Goal: Task Accomplishment & Management: Manage account settings

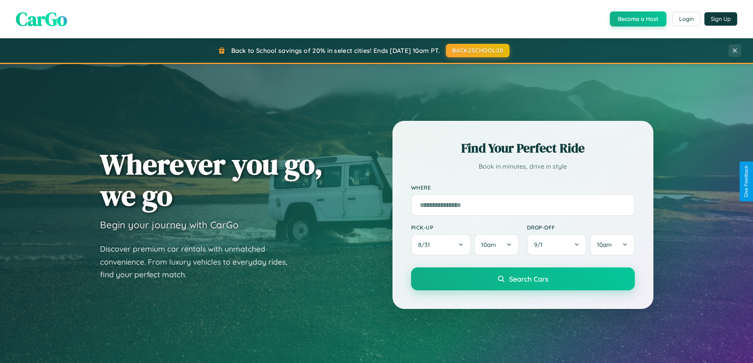
scroll to position [1521, 0]
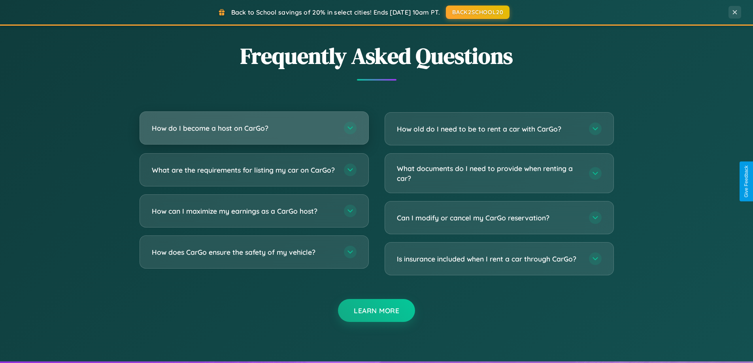
click at [254, 128] on h3 "How do I become a host on CarGo?" at bounding box center [244, 128] width 184 height 10
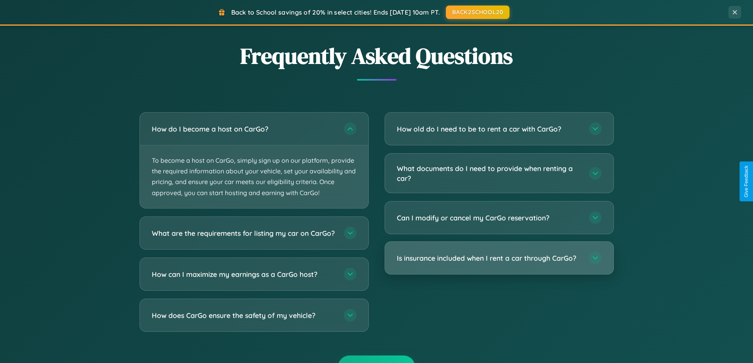
click at [499, 258] on h3 "Is insurance included when I rent a car through CarGo?" at bounding box center [489, 258] width 184 height 10
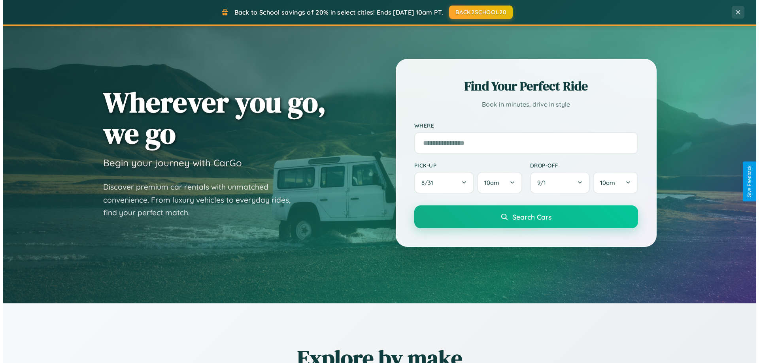
scroll to position [0, 0]
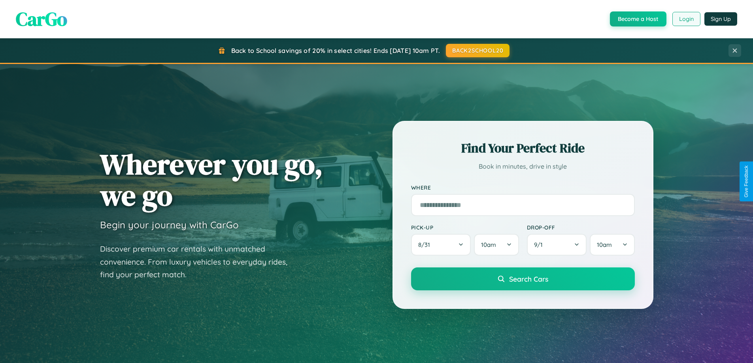
click at [686, 19] on button "Login" at bounding box center [686, 19] width 28 height 14
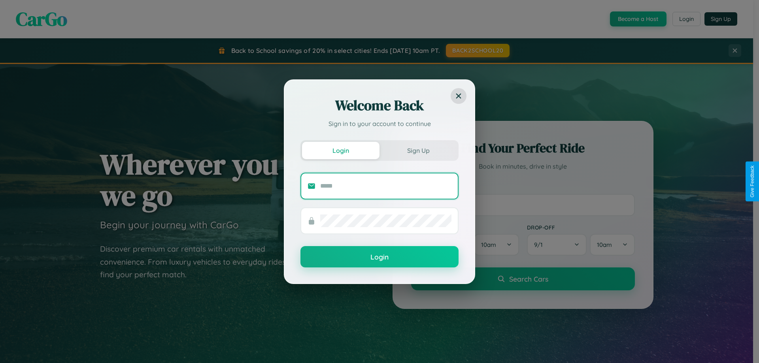
click at [386, 186] on input "text" at bounding box center [385, 186] width 131 height 13
type input "**********"
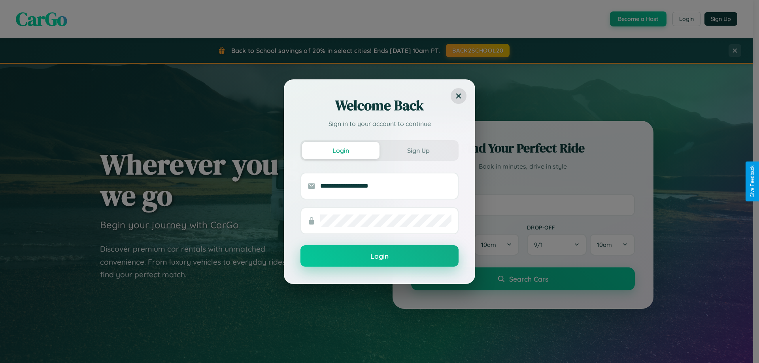
click at [380, 257] on button "Login" at bounding box center [379, 256] width 158 height 21
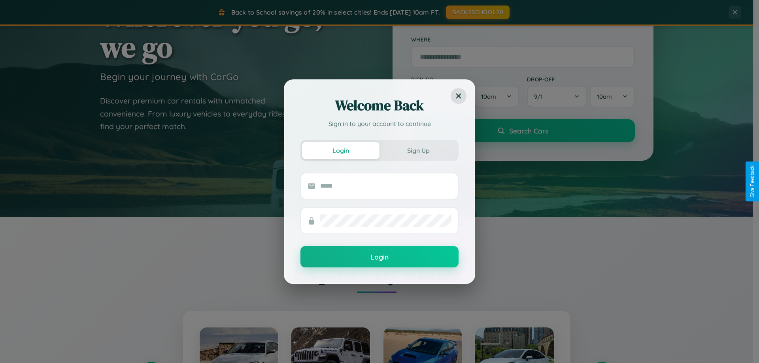
scroll to position [1270, 0]
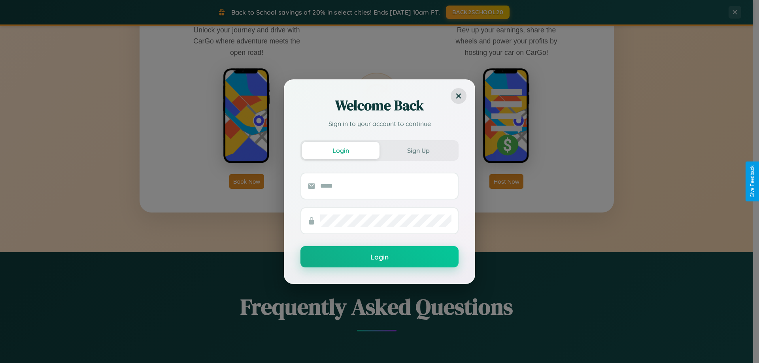
click at [506, 181] on div "Welcome Back Sign in to your account to continue Login Sign Up Login" at bounding box center [379, 181] width 759 height 363
